Goal: Check status: Check status

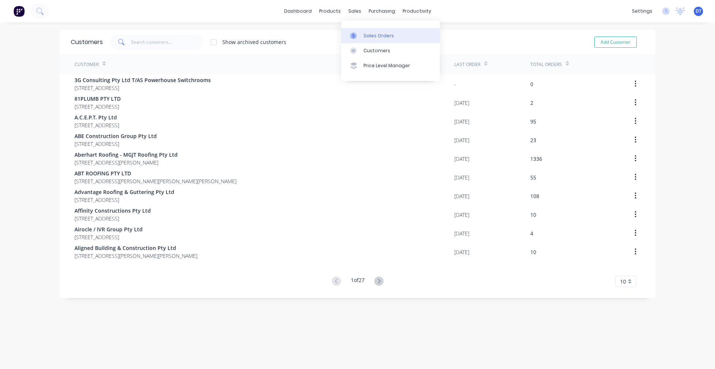
click at [361, 32] on link "Sales Orders" at bounding box center [390, 35] width 99 height 15
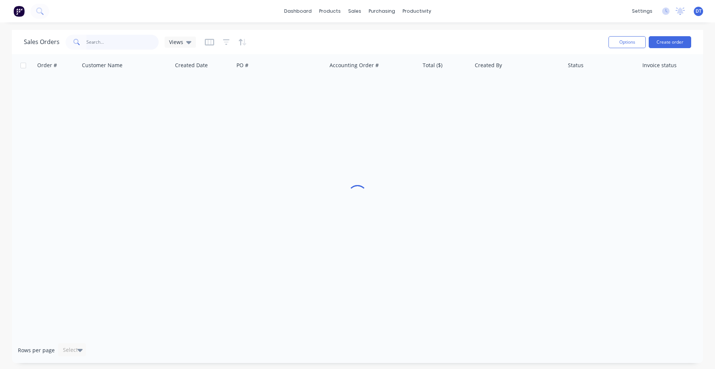
click at [121, 44] on input "text" at bounding box center [122, 42] width 73 height 15
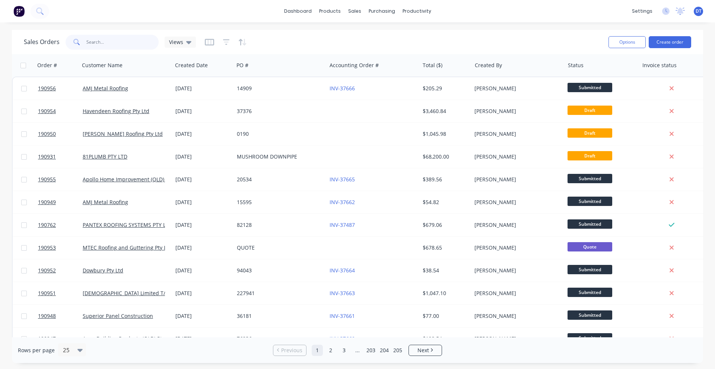
paste input "184007"
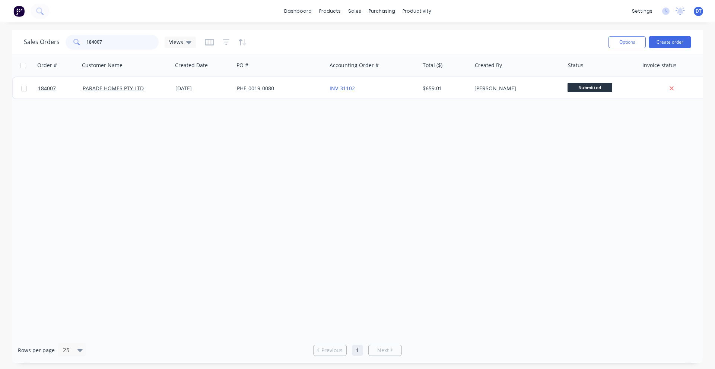
type input "184007"
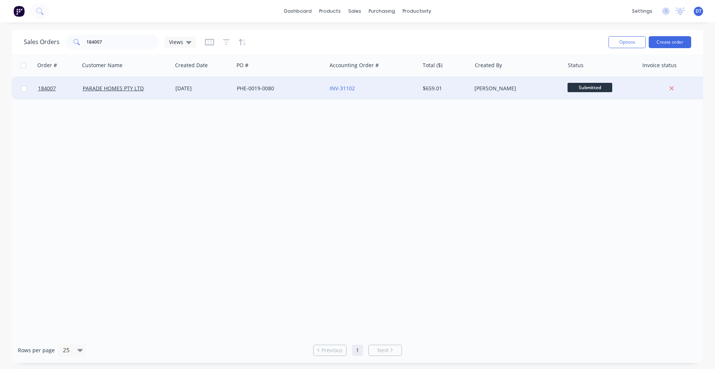
click at [398, 89] on div "INV-31102" at bounding box center [371, 88] width 83 height 7
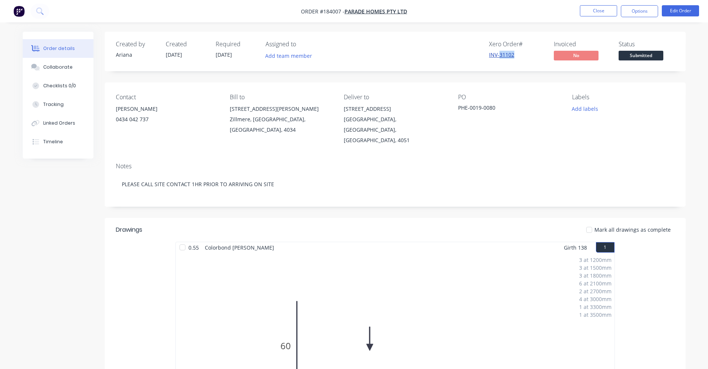
drag, startPoint x: 519, startPoint y: 53, endPoint x: 499, endPoint y: 56, distance: 20.0
click at [499, 56] on div "INV-31102" at bounding box center [517, 55] width 56 height 8
copy link "31102"
click at [601, 17] on li "Close" at bounding box center [598, 11] width 37 height 12
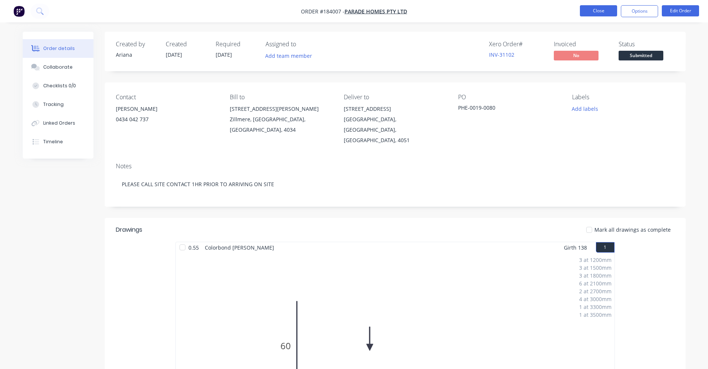
click at [601, 12] on button "Close" at bounding box center [598, 10] width 37 height 11
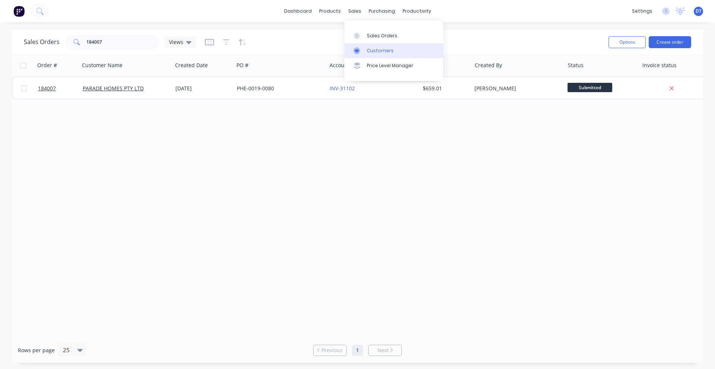
click at [367, 53] on div "Customers" at bounding box center [380, 50] width 27 height 7
